Goal: Obtain resource: Download file/media

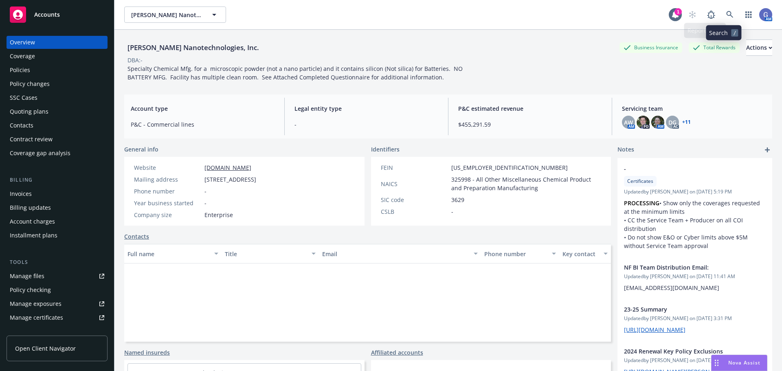
scroll to position [326, 0]
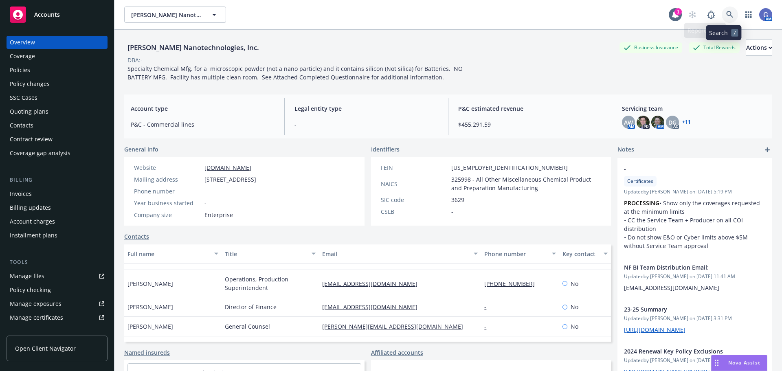
click at [721, 17] on link at bounding box center [729, 15] width 16 height 16
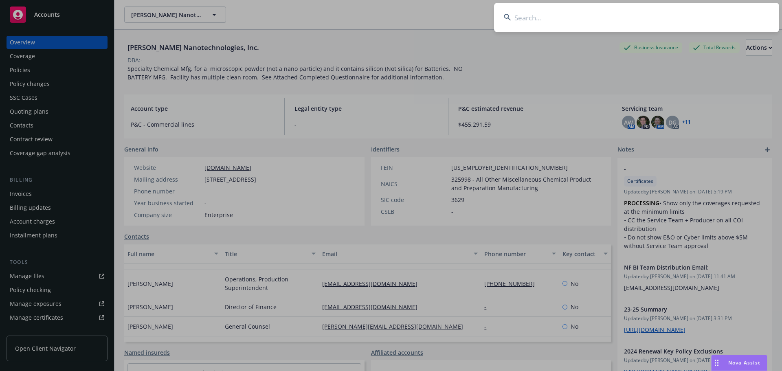
click at [528, 20] on input at bounding box center [636, 17] width 285 height 29
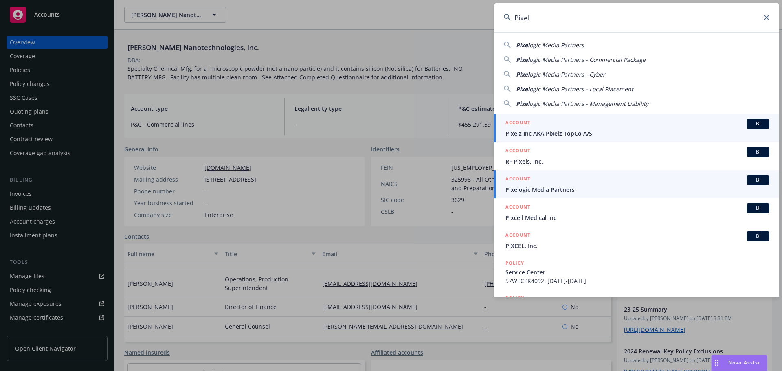
type input "Pixel"
click at [577, 187] on span "Pixelogic Media Partners" at bounding box center [637, 189] width 264 height 9
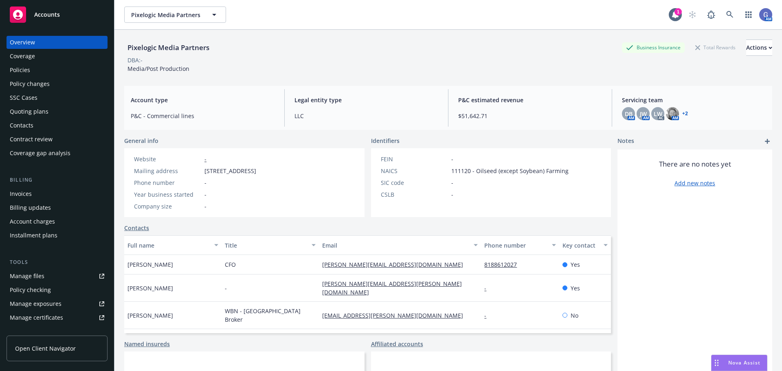
click at [13, 69] on div "Policies" at bounding box center [20, 70] width 20 height 13
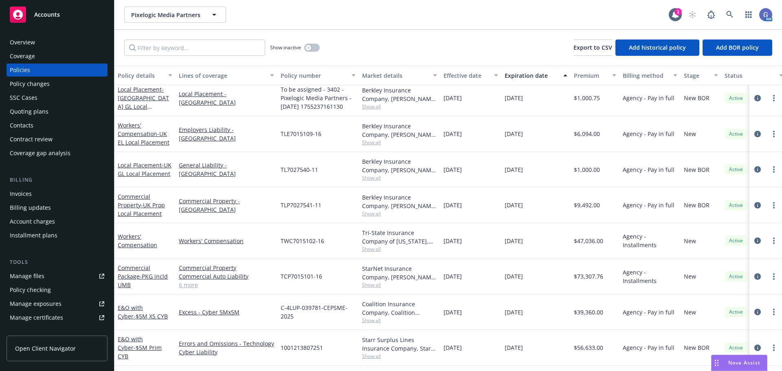
scroll to position [74, 0]
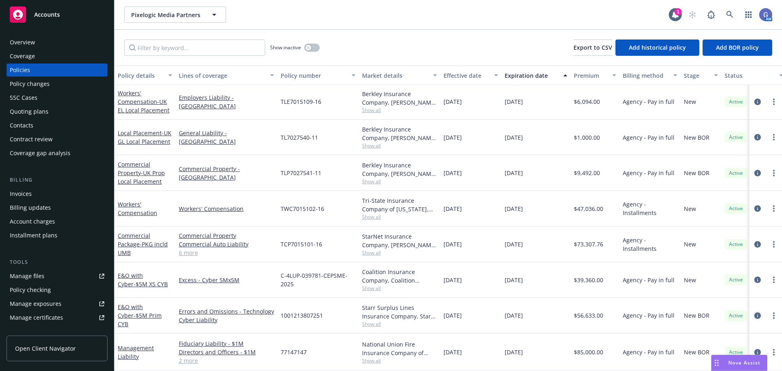
click at [754, 312] on icon "circleInformation" at bounding box center [757, 315] width 7 height 7
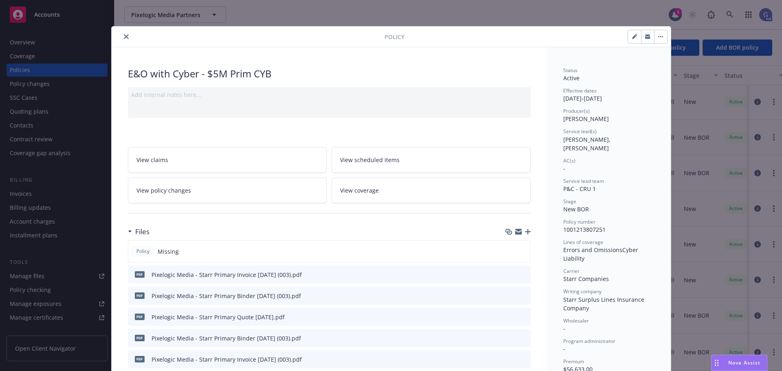
click at [430, 191] on link "View coverage" at bounding box center [430, 191] width 199 height 26
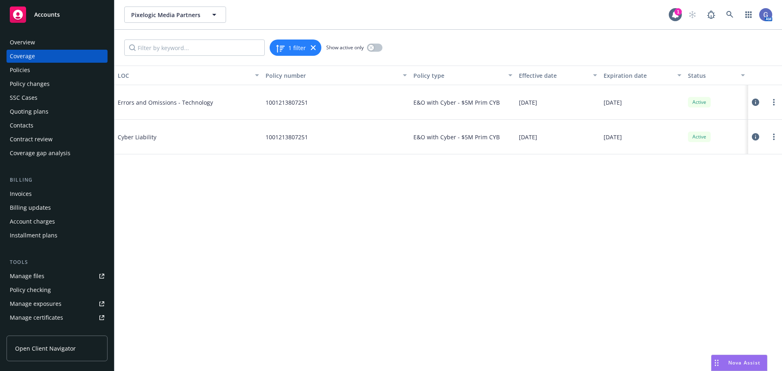
click at [754, 102] on icon at bounding box center [755, 102] width 7 height 7
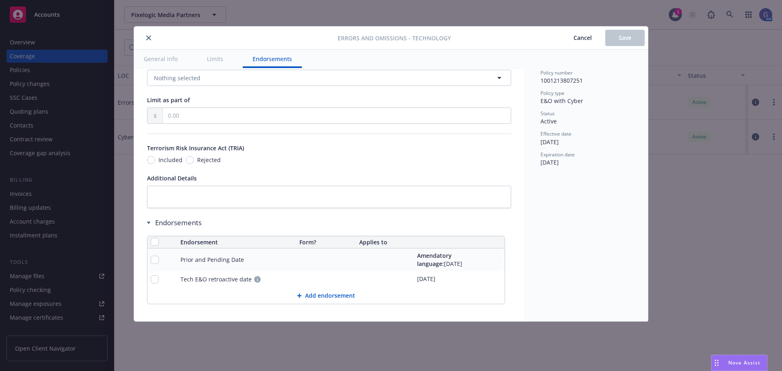
scroll to position [456, 0]
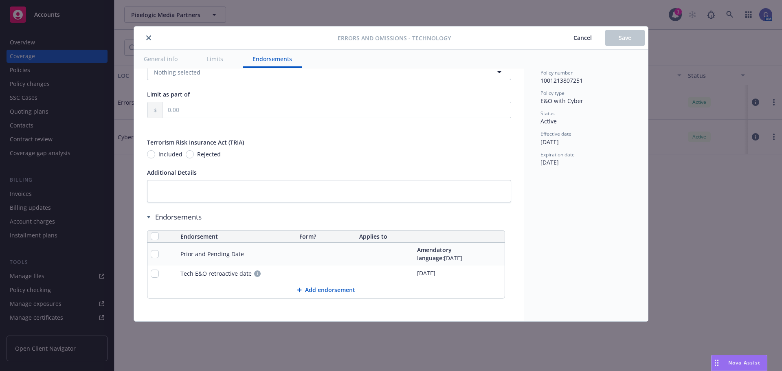
click at [150, 35] on button "close" at bounding box center [149, 38] width 10 height 10
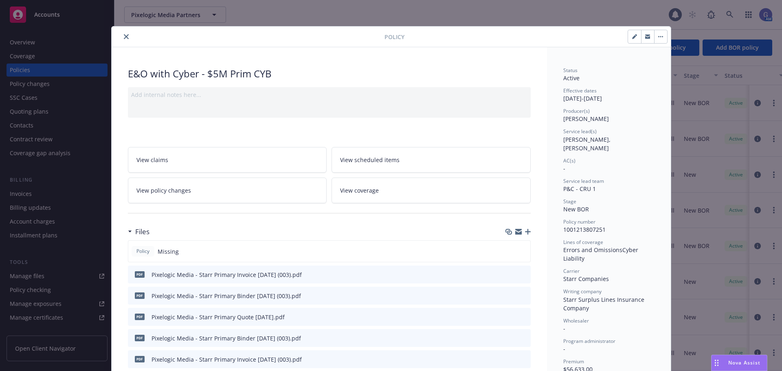
scroll to position [24, 0]
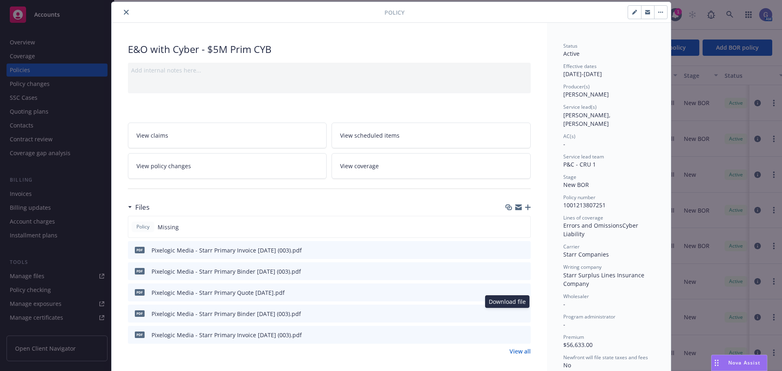
click at [506, 313] on icon "download file" at bounding box center [508, 312] width 5 height 5
click at [124, 13] on icon "close" at bounding box center [126, 12] width 5 height 5
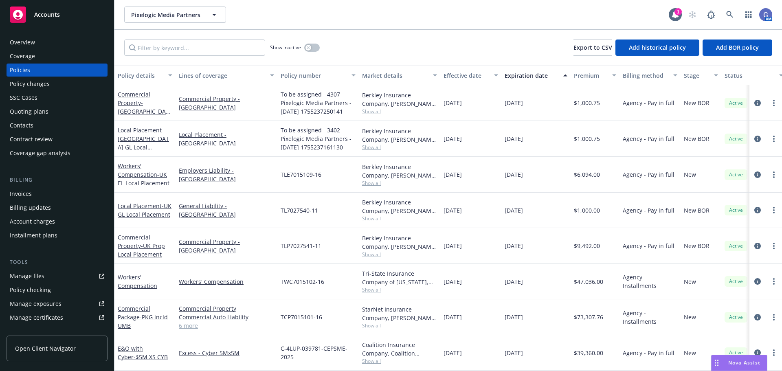
scroll to position [74, 0]
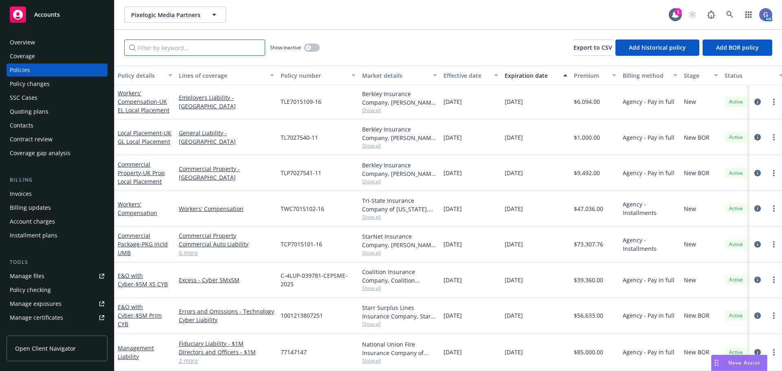
click at [227, 42] on input "Filter by keyword..." at bounding box center [194, 47] width 141 height 16
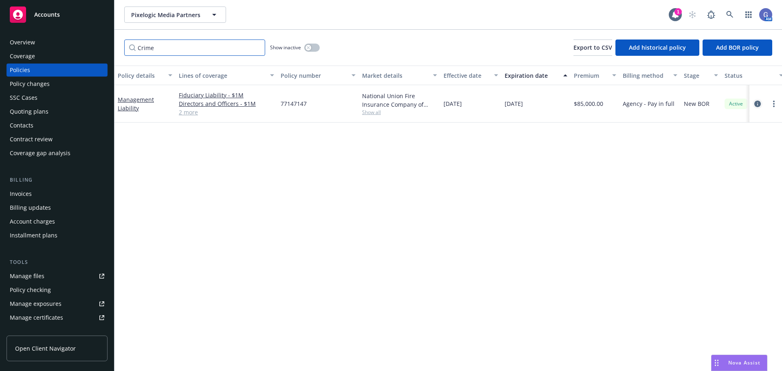
type input "Crime"
click at [758, 101] on icon "circleInformation" at bounding box center [757, 104] width 7 height 7
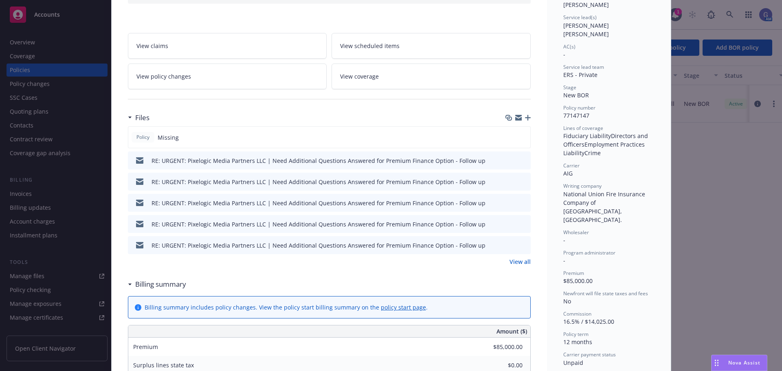
scroll to position [122, 0]
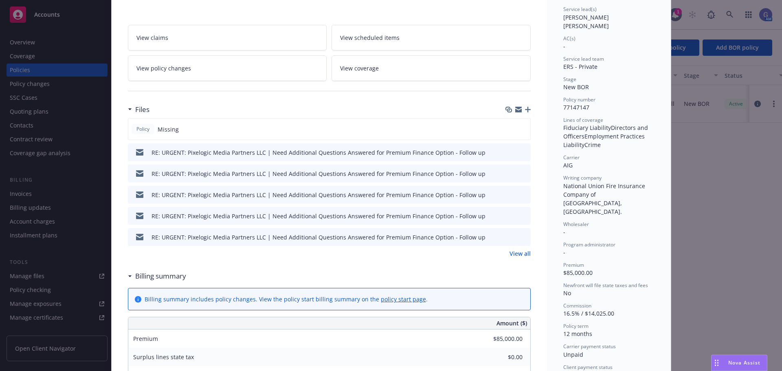
click at [519, 254] on link "View all" at bounding box center [519, 253] width 21 height 9
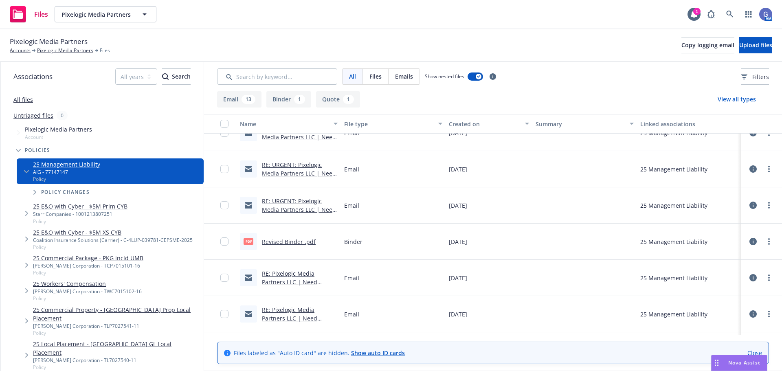
scroll to position [163, 0]
click at [299, 239] on link "Revised Binder .pdf" at bounding box center [289, 241] width 54 height 8
